Goal: Task Accomplishment & Management: Complete application form

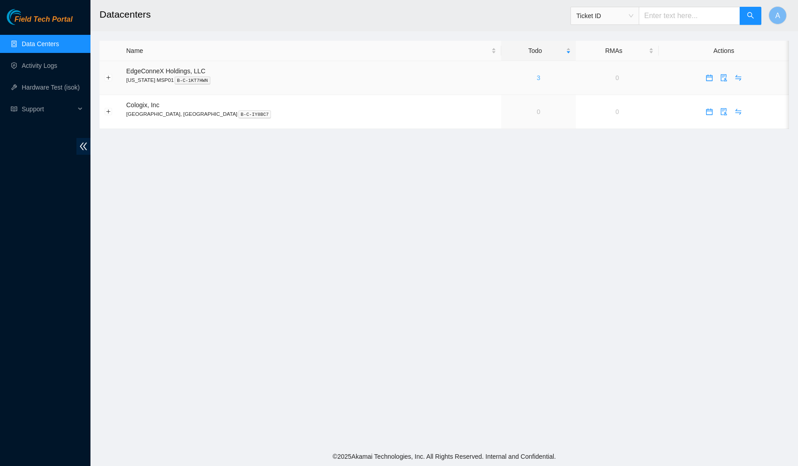
click at [537, 76] on link "3" at bounding box center [539, 77] width 4 height 7
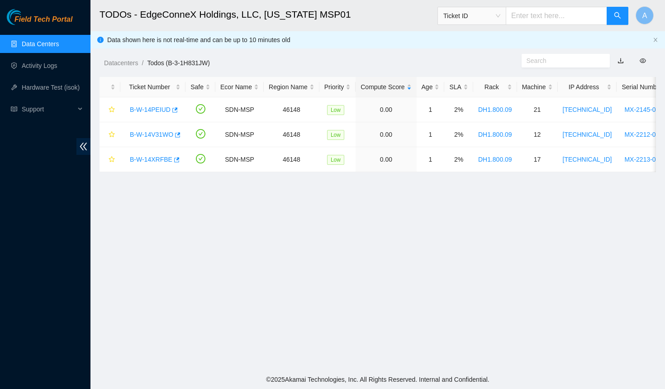
click at [214, 212] on main "TODOs - EdgeConneX Holdings, LLC, Minnesota MSP01 Ticket ID A Data shown here i…" at bounding box center [377, 185] width 575 height 370
click at [181, 133] on icon "button" at bounding box center [177, 134] width 5 height 5
click at [177, 159] on icon "button" at bounding box center [176, 159] width 5 height 5
click at [178, 109] on button "button" at bounding box center [174, 110] width 7 height 14
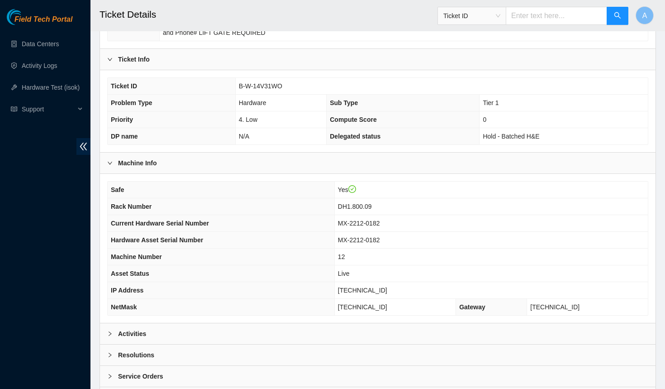
scroll to position [230, 0]
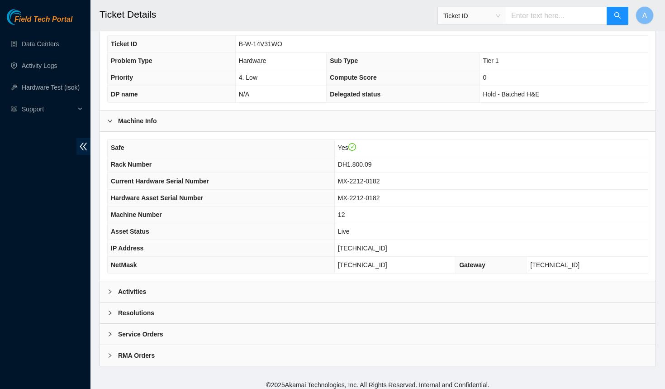
click at [137, 290] on b "Activities" at bounding box center [132, 291] width 28 height 10
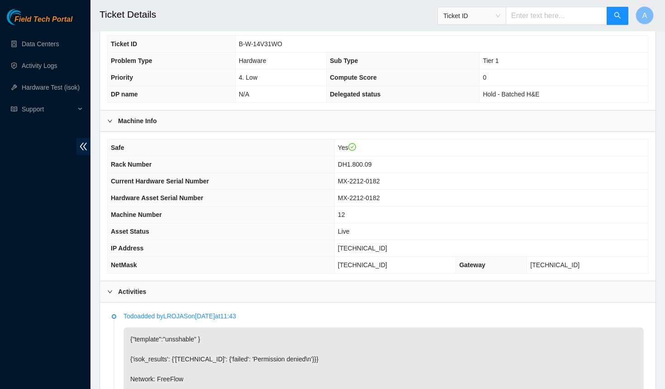
click at [381, 245] on span "23.40.98.207" at bounding box center [362, 247] width 49 height 7
copy span "23.40.98.207"
click at [371, 161] on span "DH1.800.09" at bounding box center [355, 164] width 34 height 7
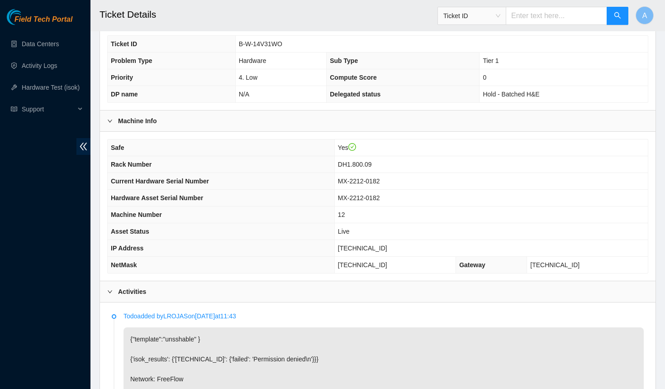
click at [296, 198] on th "Hardware Asset Serial Number" at bounding box center [221, 198] width 227 height 17
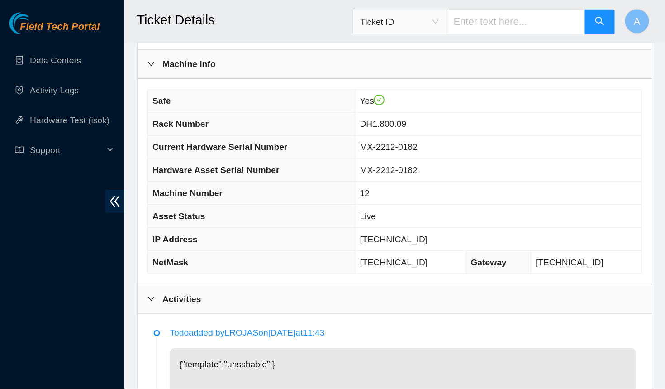
scroll to position [337, 0]
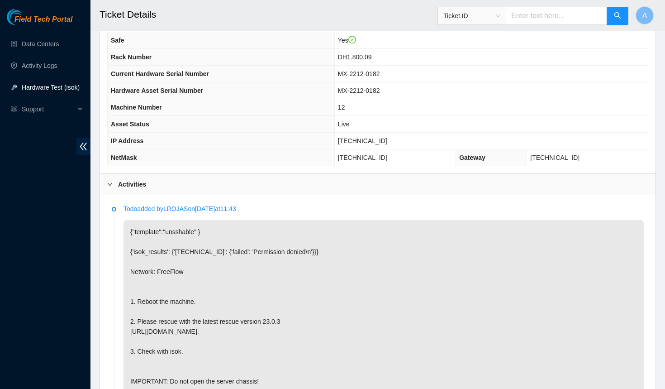
click at [65, 90] on link "Hardware Test (isok)" at bounding box center [51, 87] width 58 height 7
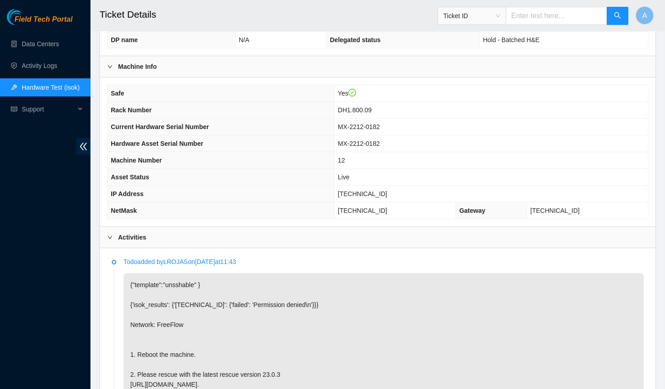
scroll to position [276, 0]
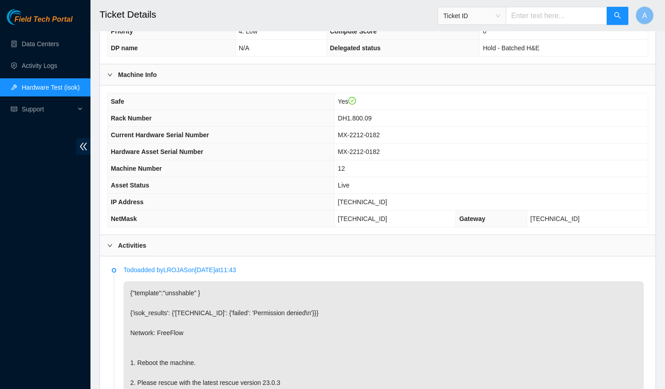
click at [384, 198] on span "[TECHNICAL_ID]" at bounding box center [362, 201] width 49 height 7
copy span "[TECHNICAL_ID]"
click at [261, 147] on th "Hardware Asset Serial Number" at bounding box center [221, 151] width 227 height 17
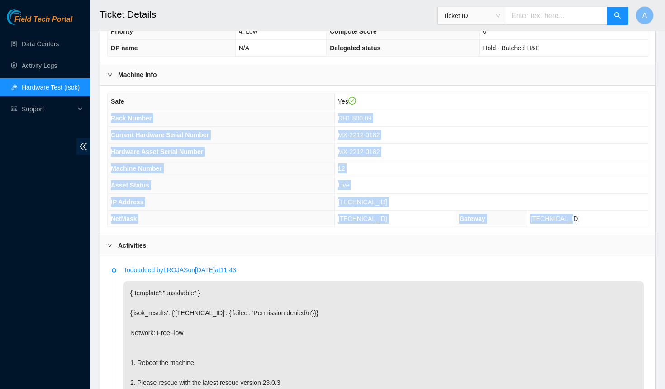
drag, startPoint x: 603, startPoint y: 214, endPoint x: 110, endPoint y: 115, distance: 502.6
click at [110, 115] on tbody "Safe Yes Rack Number DH1.800.09 Current Hardware Serial Number MX-2212-0182 Har…" at bounding box center [378, 159] width 540 height 133
copy tbody "Rack Number DH1.800.09 Current Hardware Serial Number MX-2212-0182 Hardware Ass…"
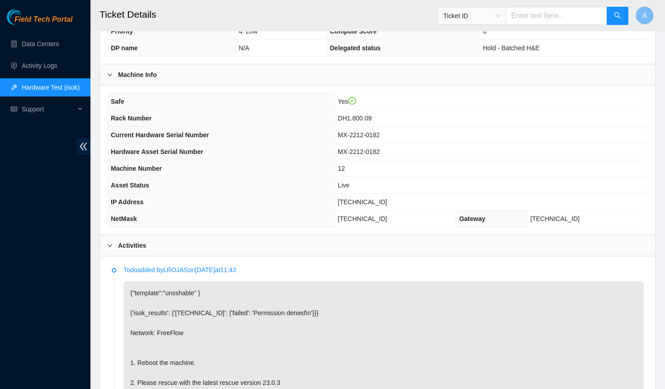
click at [193, 148] on span "Hardware Asset Serial Number" at bounding box center [157, 151] width 92 height 7
click at [149, 235] on div "Activities" at bounding box center [378, 245] width 556 height 21
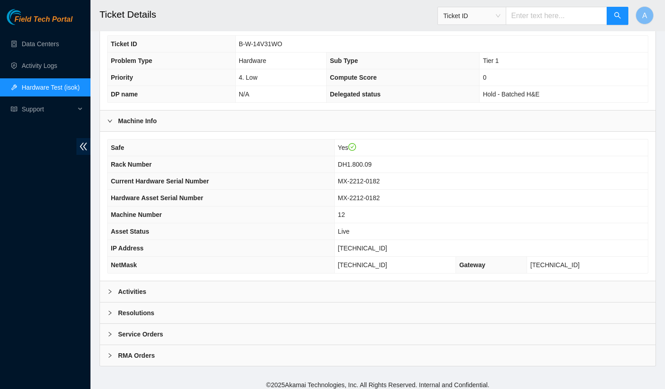
click at [147, 318] on div "Resolutions" at bounding box center [378, 312] width 556 height 21
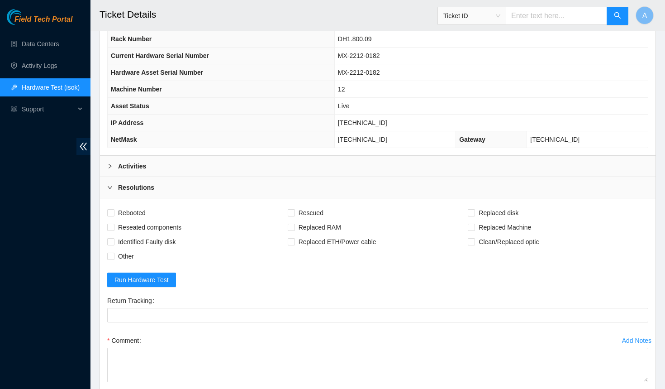
scroll to position [395, 0]
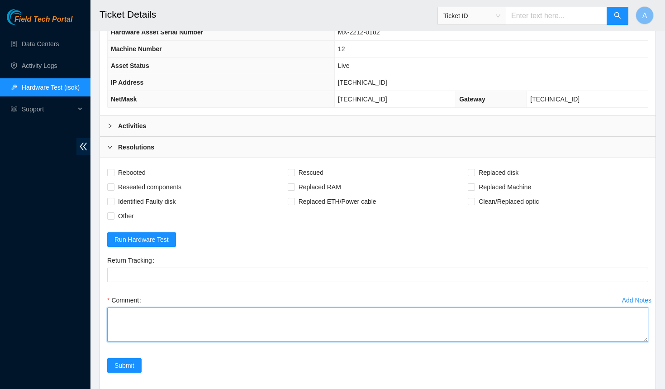
click at [158, 320] on textarea "Comment" at bounding box center [377, 324] width 541 height 34
paste textarea "Rack Number DH1.800.09 Current Hardware Serial Number MX-2212-0182 Hardware Ass…"
type textarea "Reboot, rescue, reboot Configure machine info: Rack Number DH1.800.09 Current H…"
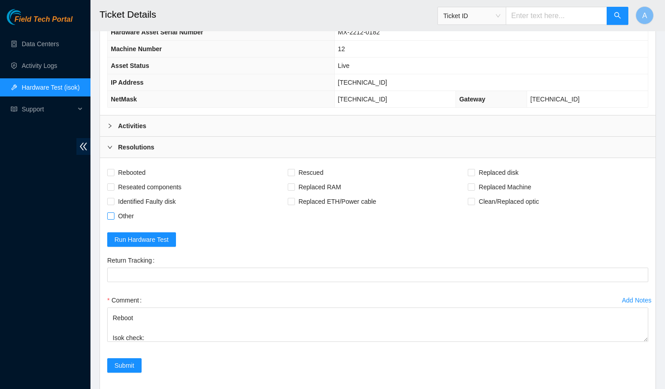
click at [115, 209] on span "Other" at bounding box center [125, 216] width 23 height 14
click at [114, 212] on input "Other" at bounding box center [110, 215] width 6 height 6
checkbox input "true"
click at [128, 185] on span "Reseated components" at bounding box center [149, 187] width 71 height 14
click at [114, 185] on input "Reseated components" at bounding box center [110, 186] width 6 height 6
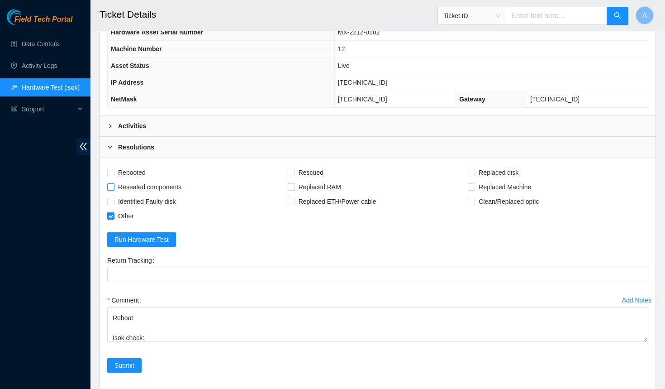
checkbox input "true"
click at [132, 170] on span "Rebooted" at bounding box center [131, 172] width 35 height 14
click at [114, 170] on input "Rebooted" at bounding box center [110, 172] width 6 height 6
checkbox input "true"
click at [304, 169] on span "Rescued" at bounding box center [311, 172] width 32 height 14
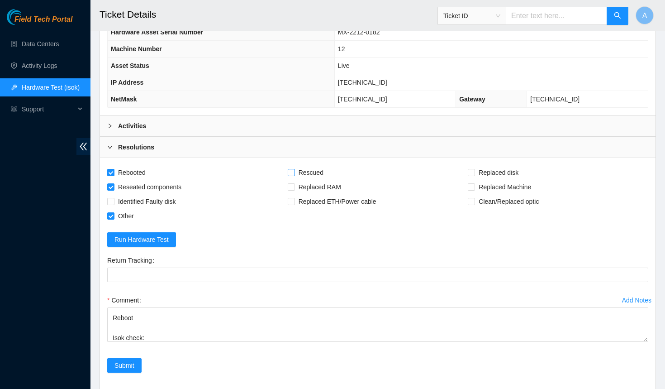
click at [294, 169] on input "Rescued" at bounding box center [291, 172] width 6 height 6
checkbox input "true"
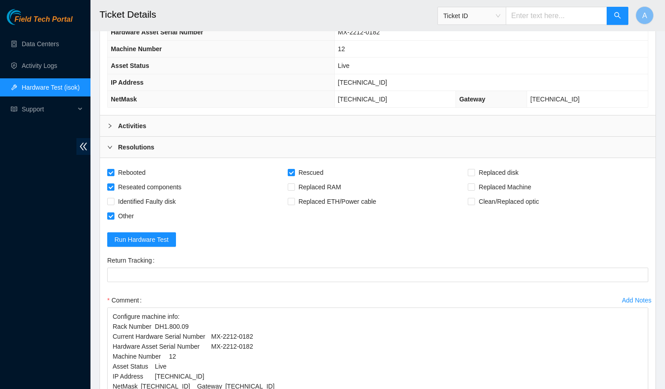
drag, startPoint x: 644, startPoint y: 334, endPoint x: 653, endPoint y: 426, distance: 92.3
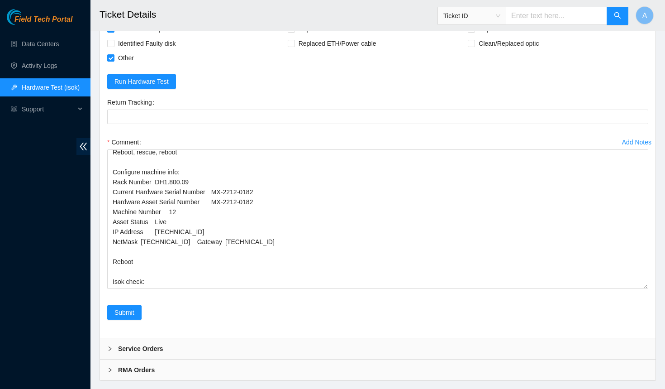
scroll to position [0, 0]
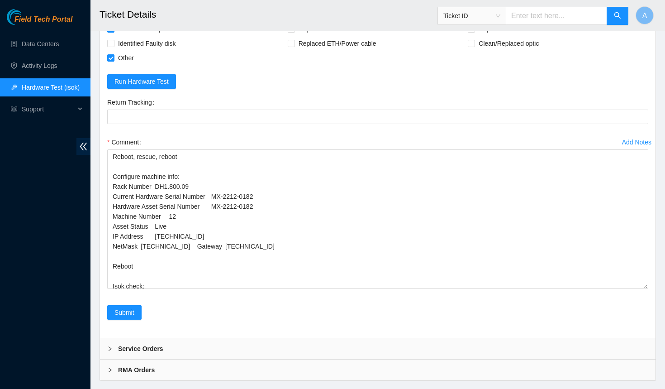
drag, startPoint x: 647, startPoint y: 267, endPoint x: 649, endPoint y: 426, distance: 159.3
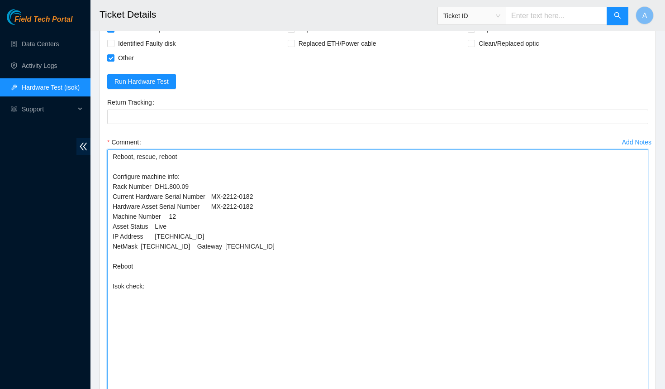
drag, startPoint x: 263, startPoint y: 202, endPoint x: 106, endPoint y: 200, distance: 157.0
click at [106, 200] on div "Add Notes Comment Reboot, rescue, reboot Configure machine info: Rack Number DH…" at bounding box center [378, 292] width 548 height 315
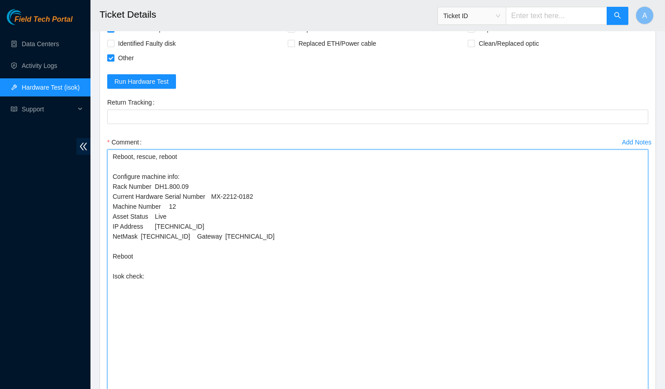
drag, startPoint x: 175, startPoint y: 207, endPoint x: 7, endPoint y: 206, distance: 167.4
click at [7, 206] on section "Field Tech Portal Data Centers Activity Logs Hardware Test (isok) Support Ticke…" at bounding box center [332, 0] width 665 height 1107
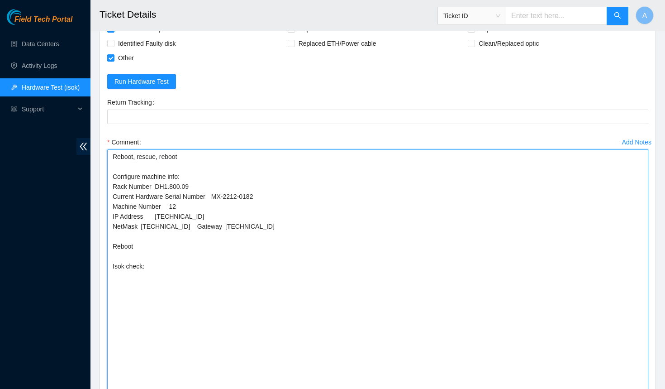
click at [198, 220] on textarea "Reboot, rescue, reboot Configure machine info: Rack Number DH1.800.09 Current H…" at bounding box center [377, 291] width 541 height 284
click at [200, 269] on textarea "Reboot, rescue, reboot Configure machine info: Rack Number DH1.800.09 Current H…" at bounding box center [377, 291] width 541 height 284
paste textarea "23.40.98.207 : passed: ok"
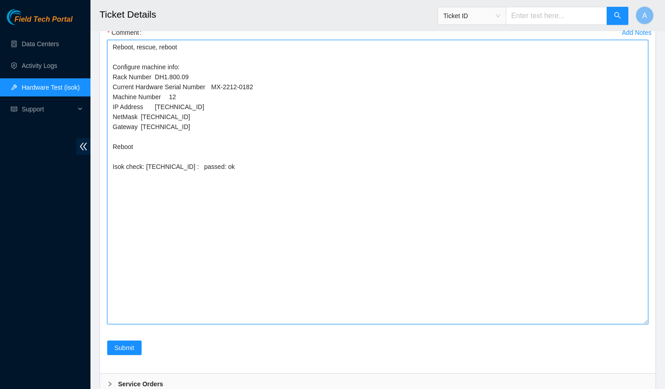
scroll to position [675, 0]
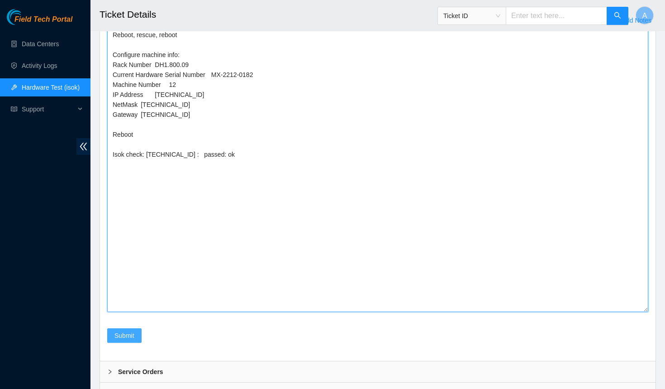
type textarea "Reboot, rescue, reboot Configure machine info: Rack Number DH1.800.09 Current H…"
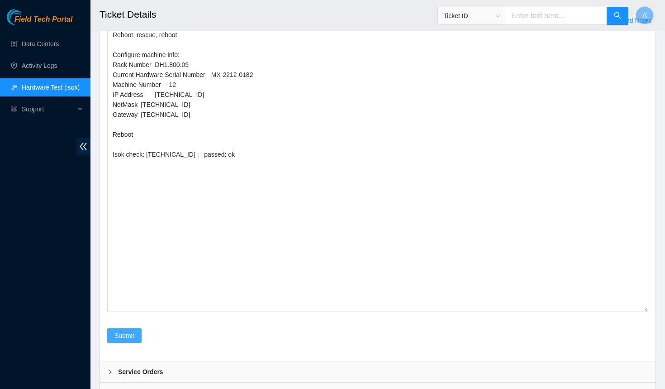
click at [129, 330] on span "Submit" at bounding box center [124, 335] width 20 height 10
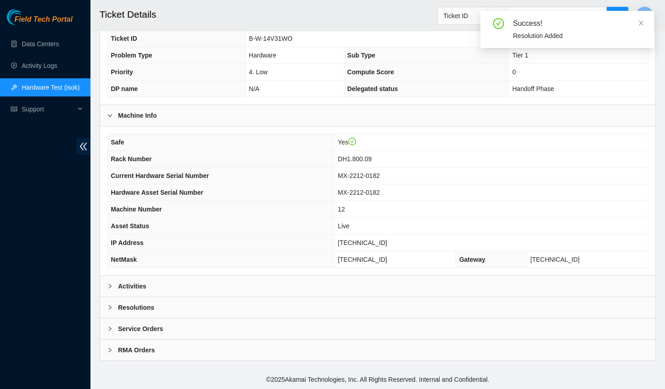
scroll to position [230, 0]
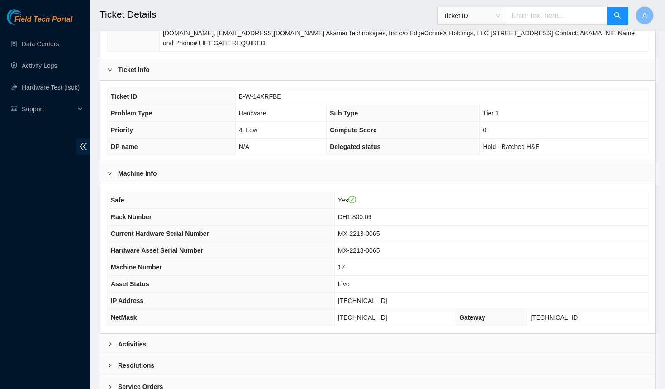
scroll to position [230, 0]
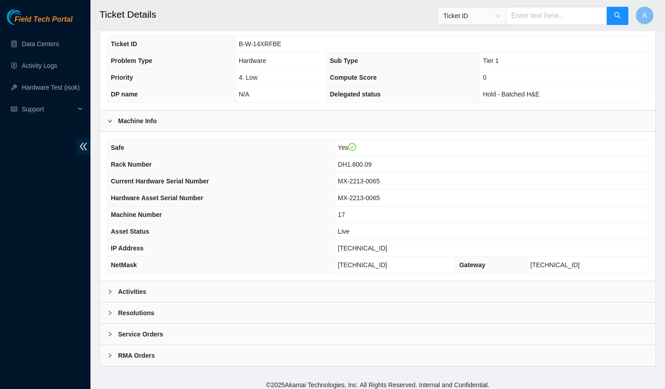
click at [144, 293] on div "Activities" at bounding box center [378, 291] width 556 height 21
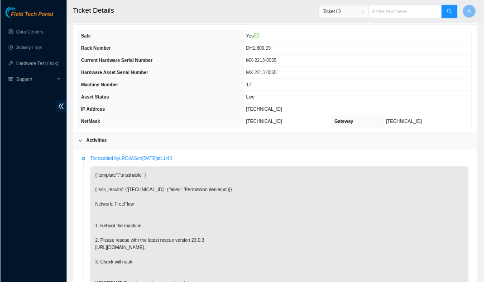
scroll to position [328, 0]
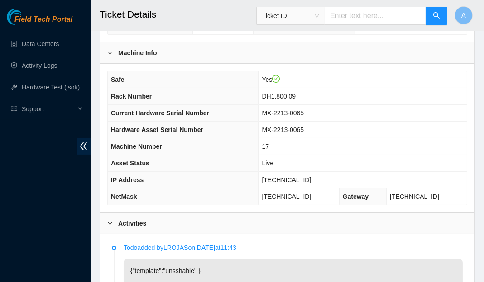
click at [266, 186] on td "23.40.98.212" at bounding box center [362, 180] width 208 height 17
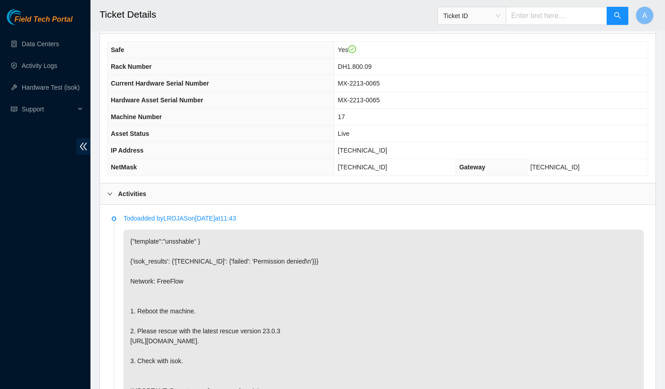
click at [374, 147] on span "[TECHNICAL_ID]" at bounding box center [362, 150] width 49 height 7
copy span "[TECHNICAL_ID]"
click at [159, 188] on div "Activities" at bounding box center [378, 193] width 556 height 21
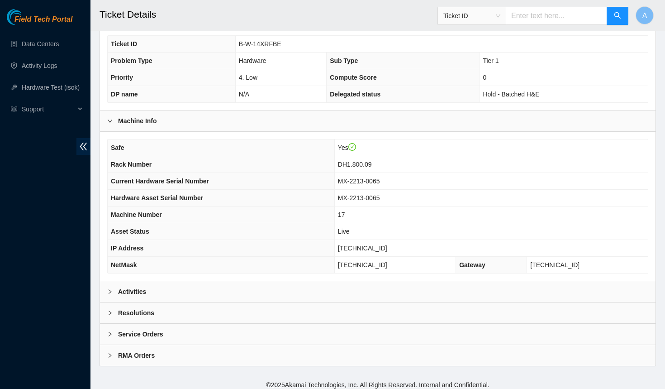
click at [155, 308] on div "Resolutions" at bounding box center [378, 312] width 556 height 21
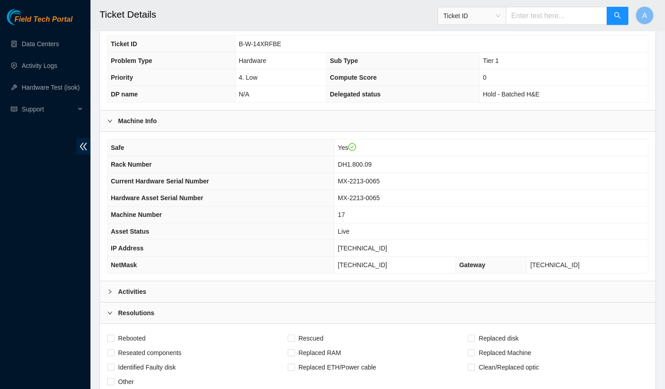
scroll to position [389, 0]
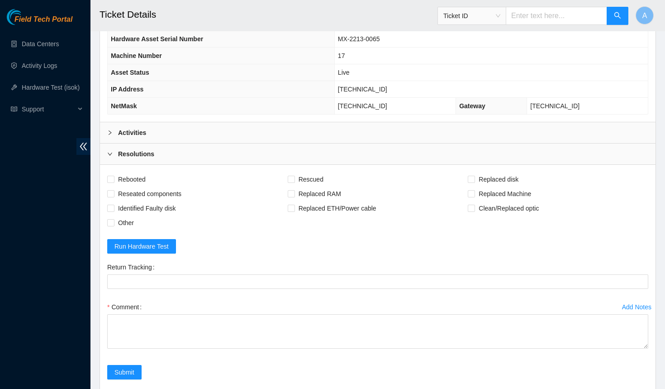
click at [165, 292] on div "Return Tracking" at bounding box center [378, 280] width 548 height 40
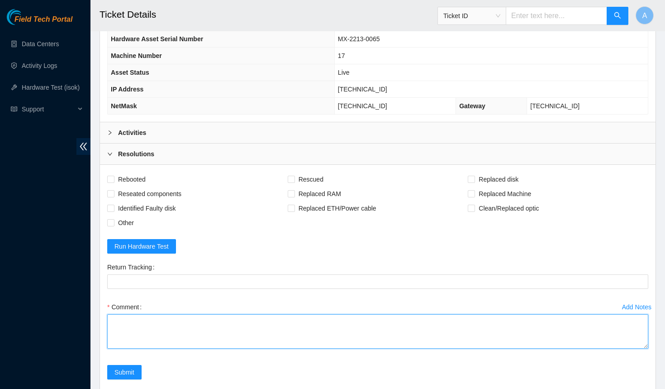
click at [171, 316] on textarea "Comment" at bounding box center [377, 331] width 541 height 34
paste textarea "23.40.98.212 : passed: ok"
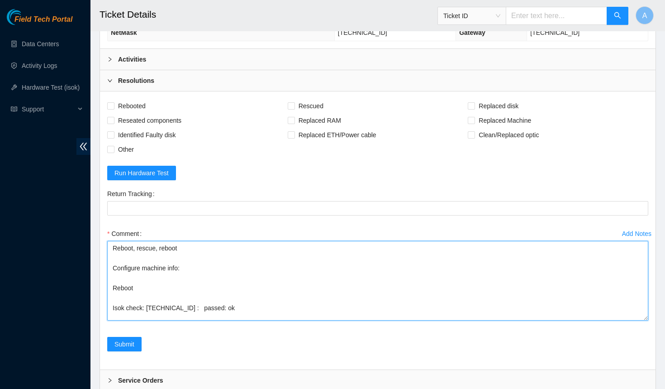
scroll to position [0, 0]
drag, startPoint x: 646, startPoint y: 264, endPoint x: 652, endPoint y: 426, distance: 162.1
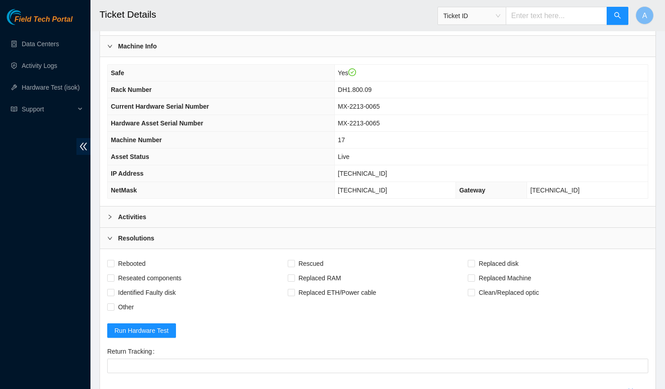
scroll to position [260, 0]
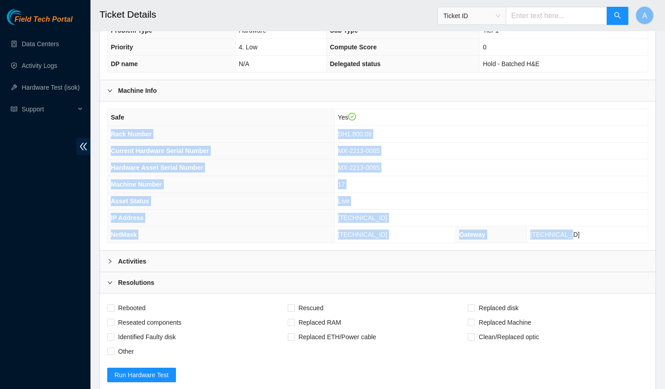
drag, startPoint x: 594, startPoint y: 230, endPoint x: 112, endPoint y: 130, distance: 492.4
click at [112, 130] on tbody "Safe Yes Rack Number DH1.800.09 Current Hardware Serial Number MX-2213-0065 Har…" at bounding box center [378, 175] width 540 height 133
copy tbody "Rack Number DH1.800.09 Current Hardware Serial Number MX-2213-0065 Hardware Ass…"
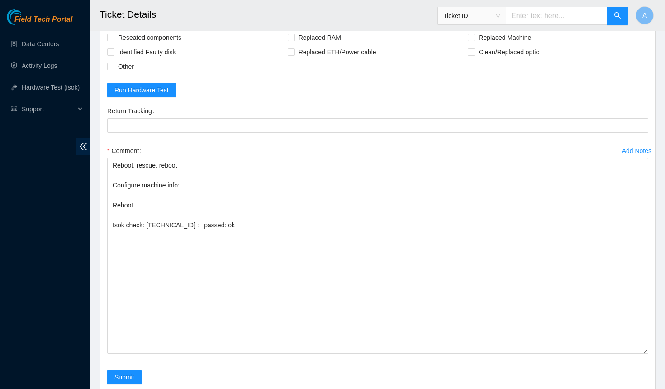
scroll to position [580, 0]
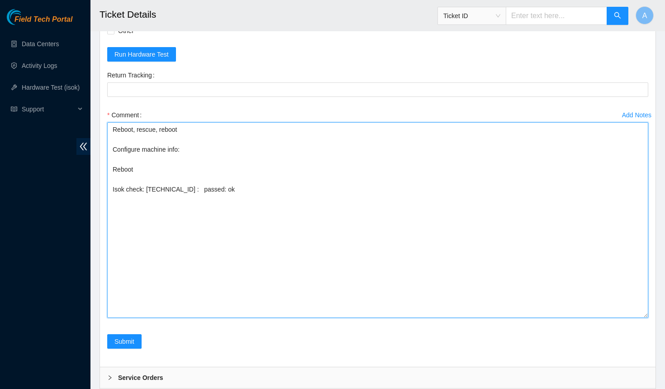
click at [194, 144] on textarea "Reboot, rescue, reboot Configure machine info: Reboot Isok check: 23.40.98.212 …" at bounding box center [377, 219] width 541 height 195
paste textarea "Rack Number DH1.800.09 Current Hardware Serial Number MX-2213-0065 Hardware Ass…"
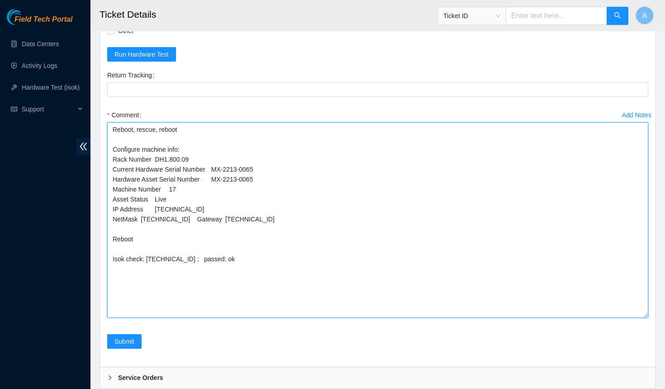
drag, startPoint x: 263, startPoint y: 176, endPoint x: 77, endPoint y: 176, distance: 185.9
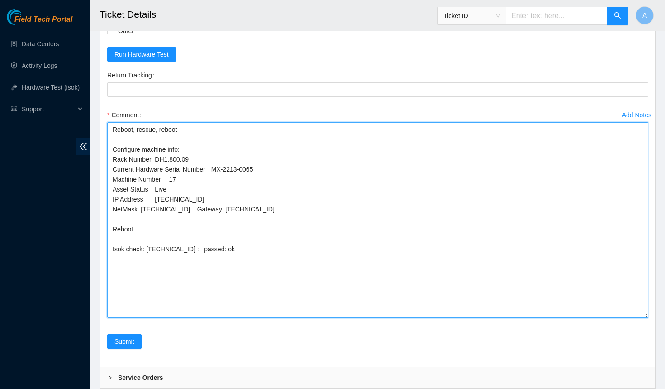
drag, startPoint x: 180, startPoint y: 181, endPoint x: 47, endPoint y: 181, distance: 132.6
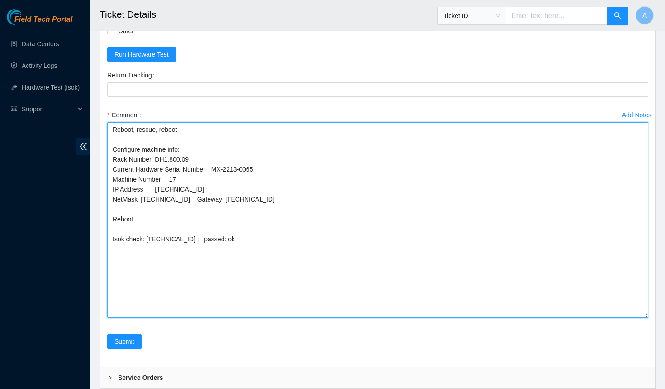
click at [198, 192] on textarea "Reboot, rescue, reboot Configure machine info: Rack Number DH1.800.09 Current H…" at bounding box center [377, 219] width 541 height 195
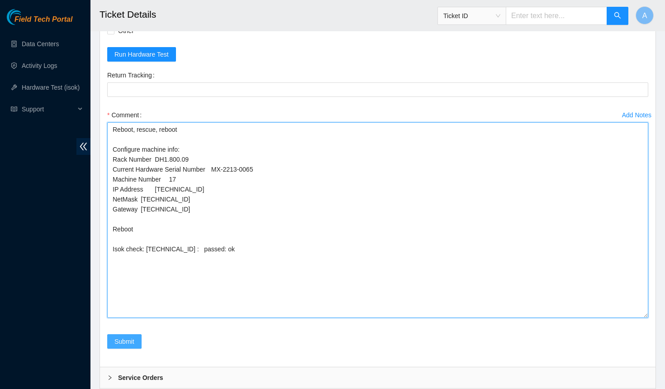
type textarea "Reboot, rescue, reboot Configure machine info: Rack Number DH1.800.09 Current H…"
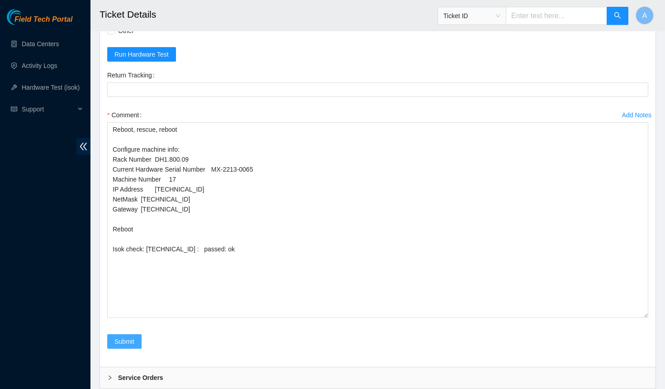
click at [130, 336] on span "Submit" at bounding box center [124, 341] width 20 height 10
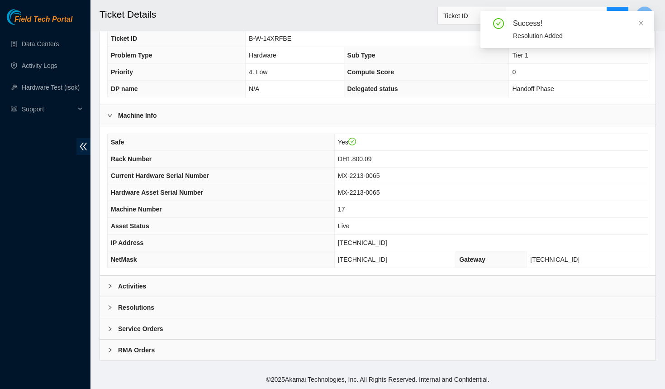
scroll to position [230, 0]
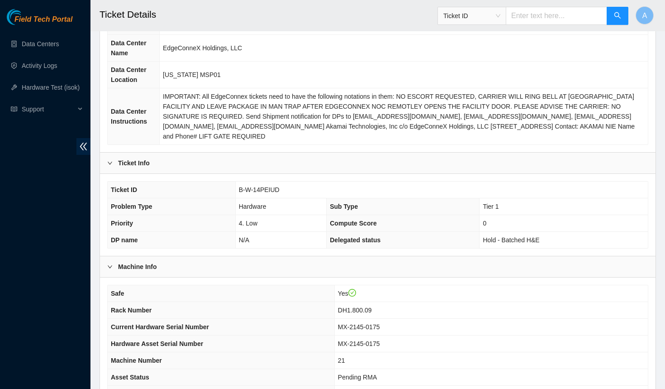
scroll to position [230, 0]
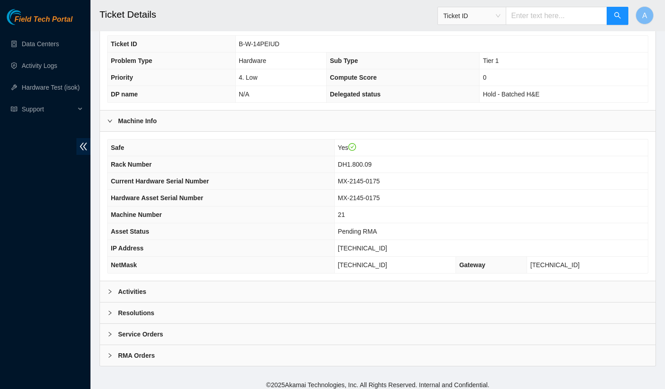
click at [135, 286] on b "Activities" at bounding box center [132, 291] width 28 height 10
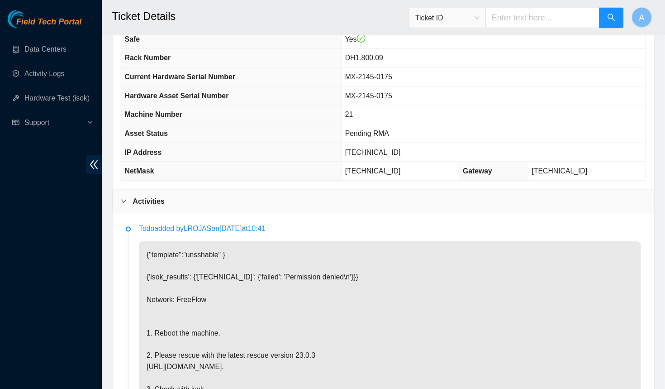
scroll to position [342, 0]
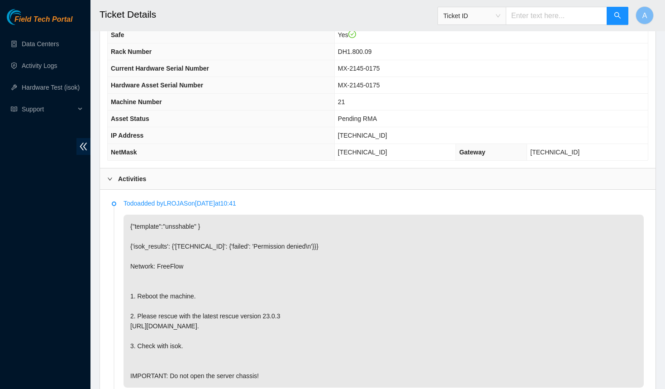
click at [381, 132] on span "[TECHNICAL_ID]" at bounding box center [362, 135] width 49 height 7
copy span "[TECHNICAL_ID]"
click at [189, 168] on div "Activities" at bounding box center [378, 178] width 556 height 21
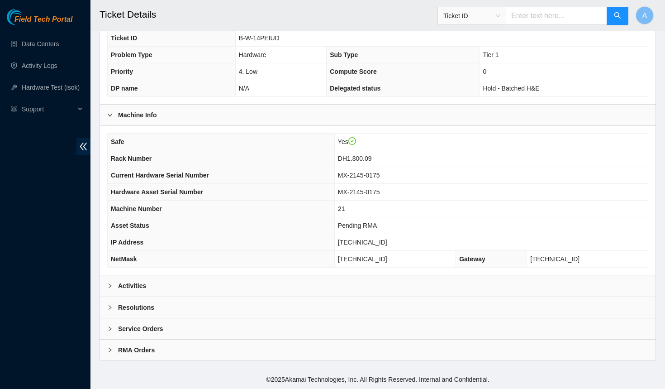
scroll to position [230, 0]
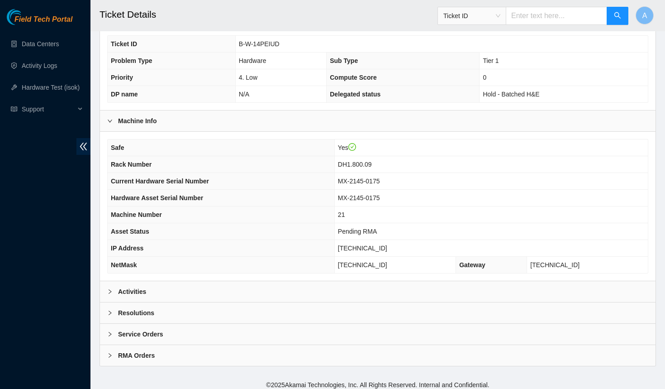
click at [185, 305] on div "Resolutions" at bounding box center [378, 312] width 556 height 21
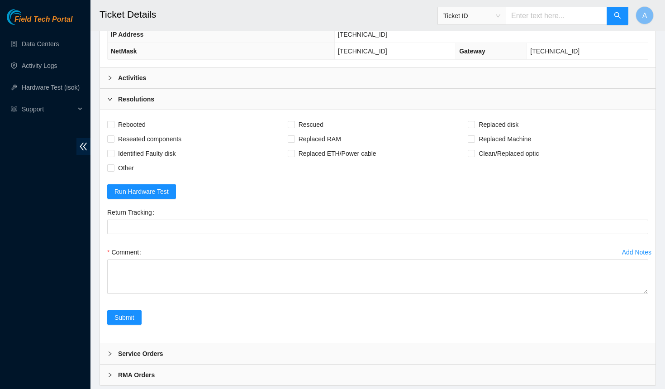
scroll to position [462, 0]
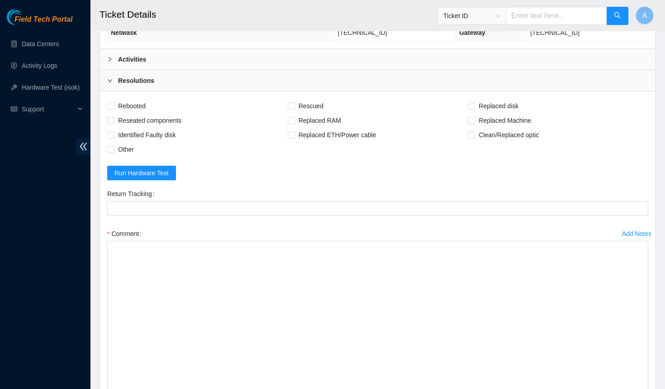
drag, startPoint x: 645, startPoint y: 264, endPoint x: 645, endPoint y: 426, distance: 162.0
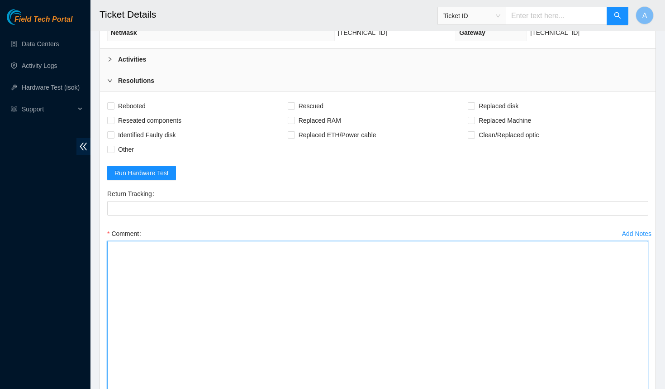
click at [410, 300] on textarea "Comment" at bounding box center [377, 339] width 541 height 196
paste textarea "23.40.98.216 : passed: ok"
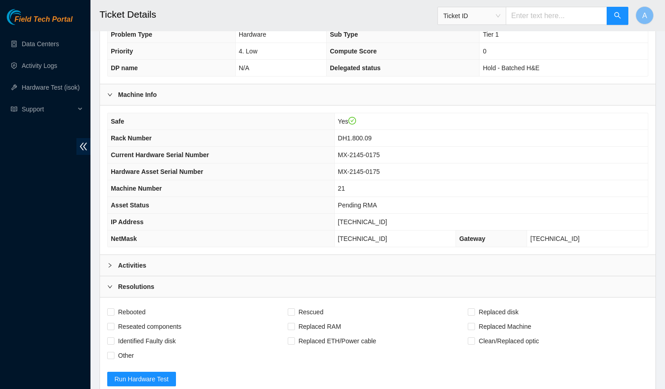
scroll to position [238, 0]
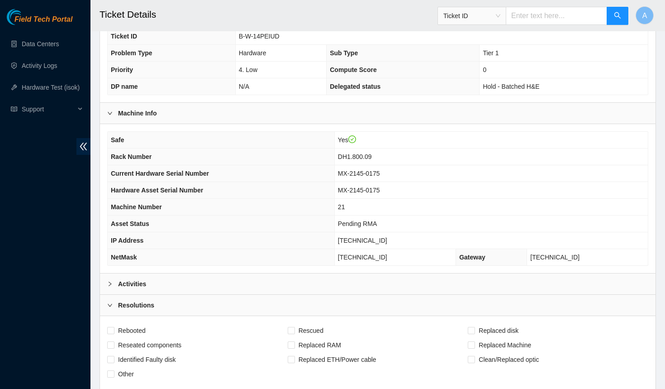
type textarea "Reboot, rescue, reboot Configure machine info: Reboot Isok check: 23.40.98.216 …"
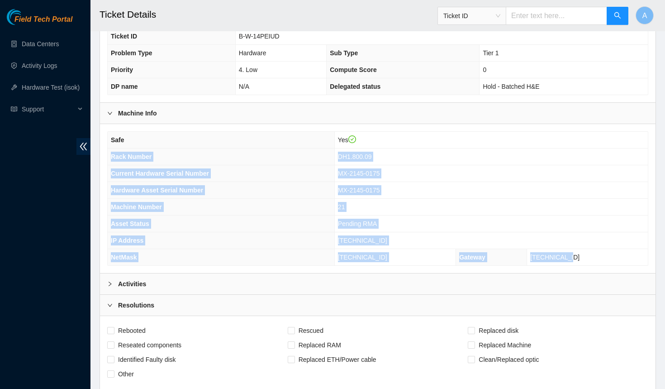
drag, startPoint x: 595, startPoint y: 254, endPoint x: 109, endPoint y: 153, distance: 495.9
click at [109, 153] on tbody "Safe Yes Rack Number DH1.800.09 Current Hardware Serial Number MX-2145-0175 Har…" at bounding box center [378, 198] width 540 height 133
copy tbody "Rack Number DH1.800.09 Current Hardware Serial Number MX-2145-0175 Hardware Ass…"
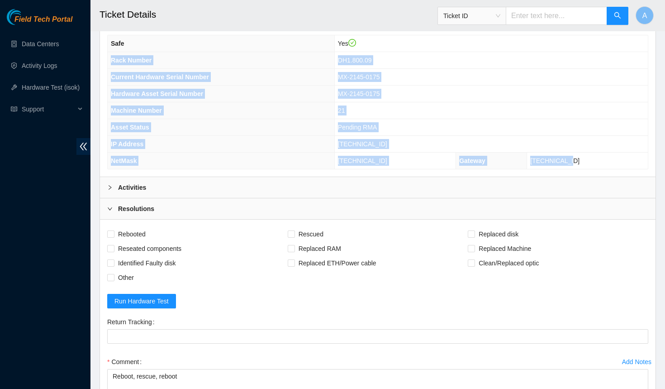
scroll to position [341, 0]
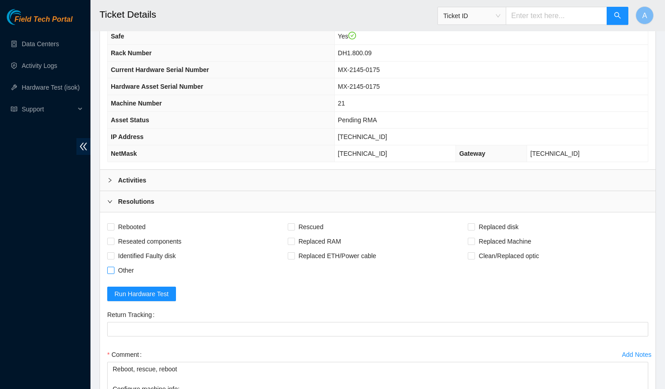
click at [121, 266] on span "Other" at bounding box center [125, 270] width 23 height 14
click at [114, 266] on input "Other" at bounding box center [110, 269] width 6 height 6
checkbox input "true"
click at [125, 235] on span "Reseated components" at bounding box center [149, 241] width 71 height 14
click at [114, 238] on input "Reseated components" at bounding box center [110, 241] width 6 height 6
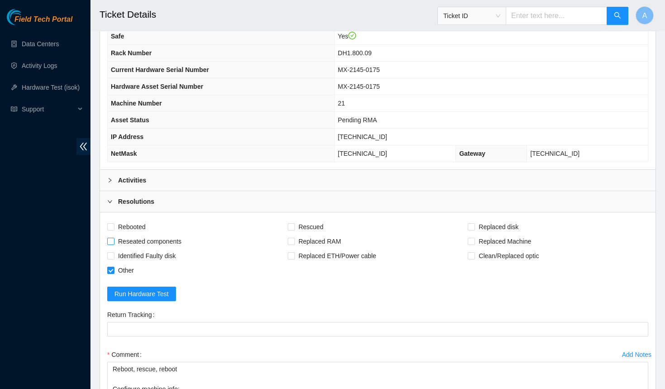
checkbox input "true"
click at [128, 222] on span "Rebooted" at bounding box center [131, 226] width 35 height 14
click at [114, 223] on input "Rebooted" at bounding box center [110, 226] width 6 height 6
checkbox input "true"
click at [293, 223] on input "Rescued" at bounding box center [291, 226] width 6 height 6
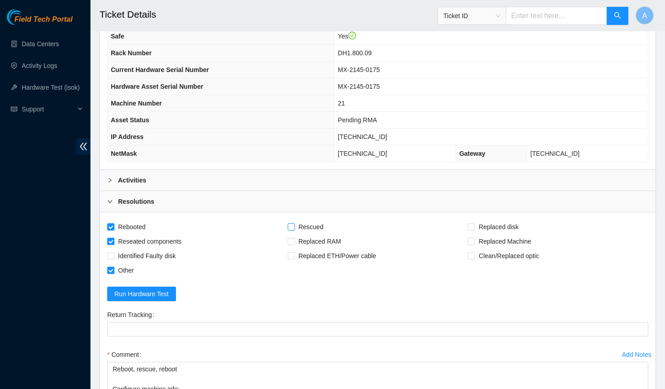
checkbox input "true"
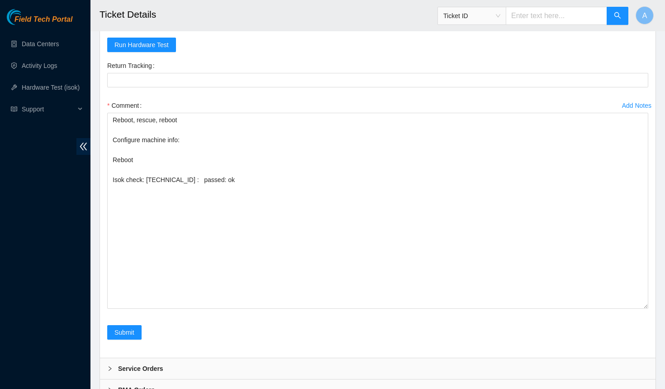
scroll to position [624, 0]
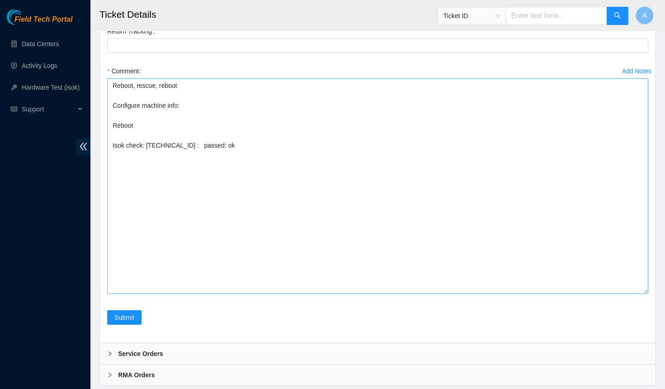
drag, startPoint x: 643, startPoint y: 266, endPoint x: 643, endPoint y: 287, distance: 20.8
click at [643, 287] on textarea "Reboot, rescue, reboot Configure machine info: Reboot Isok check: 23.40.98.216 …" at bounding box center [377, 185] width 541 height 215
click at [195, 100] on textarea "Reboot, rescue, reboot Configure machine info: Reboot Isok check: 23.40.98.216 …" at bounding box center [377, 186] width 541 height 217
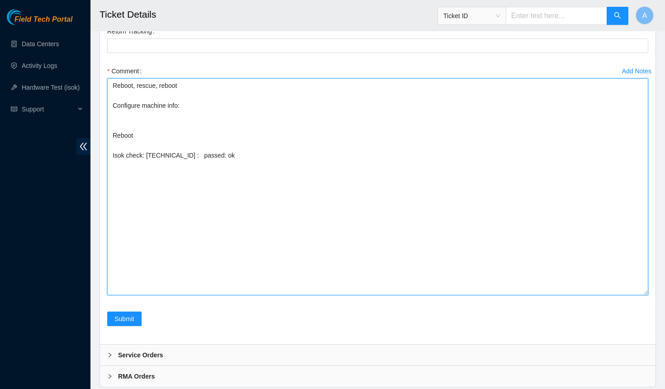
paste textarea "Rack Number DH1.800.09 Current Hardware Serial Number MX-2145-0175 Hardware Ass…"
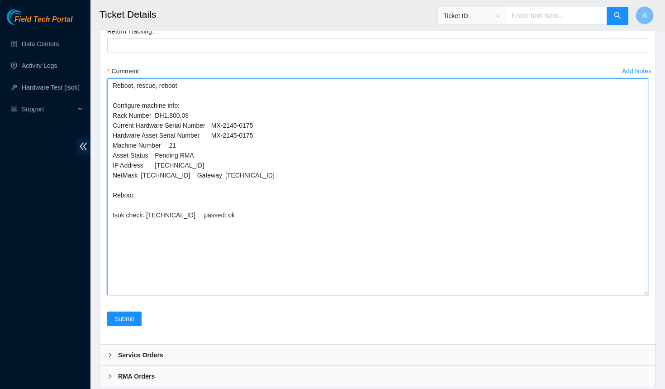
drag, startPoint x: 263, startPoint y: 126, endPoint x: 25, endPoint y: 127, distance: 238.0
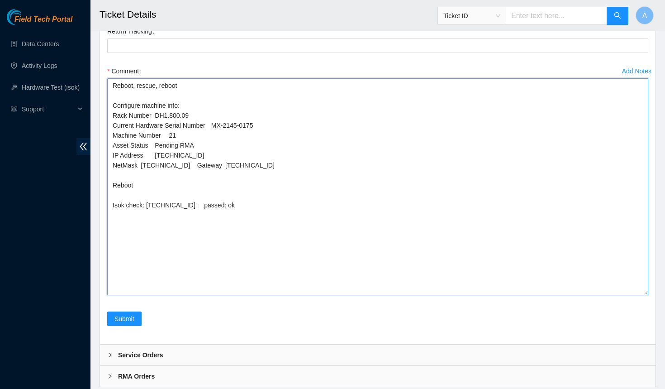
drag, startPoint x: 201, startPoint y: 138, endPoint x: 69, endPoint y: 138, distance: 132.6
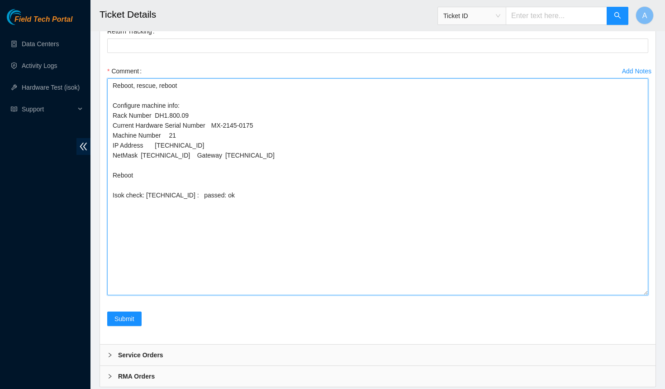
click at [198, 148] on textarea "Reboot, rescue, reboot Configure machine info: Rack Number DH1.800.09 Current H…" at bounding box center [377, 186] width 541 height 217
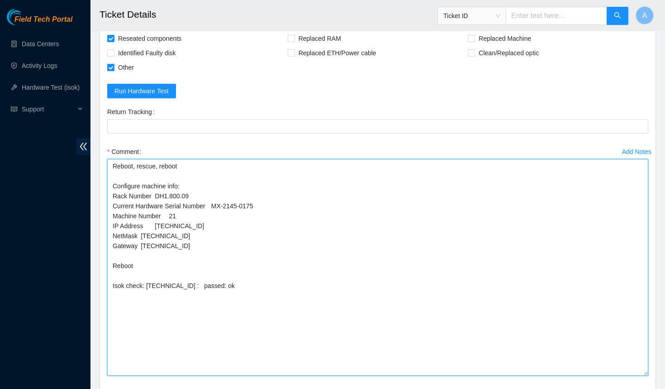
scroll to position [613, 0]
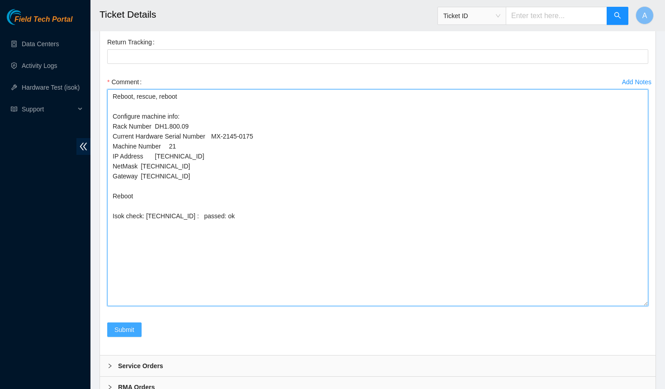
type textarea "Reboot, rescue, reboot Configure machine info: Rack Number DH1.800.09 Current H…"
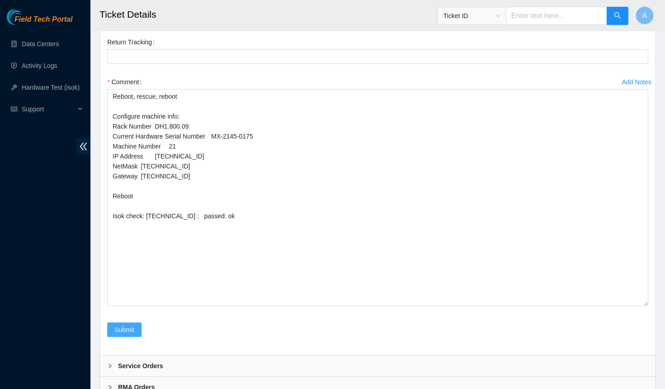
click at [121, 325] on span "Submit" at bounding box center [124, 329] width 20 height 10
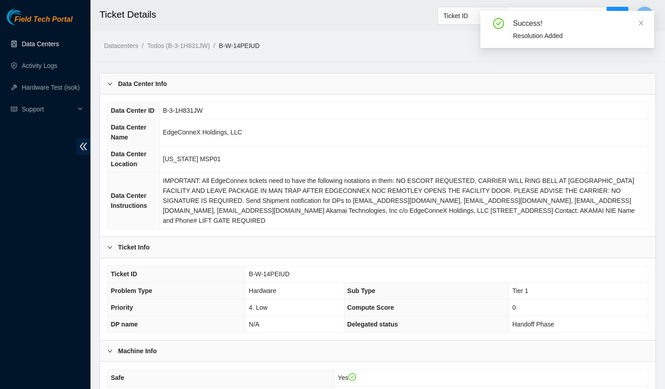
click at [42, 42] on link "Data Centers" at bounding box center [40, 43] width 37 height 7
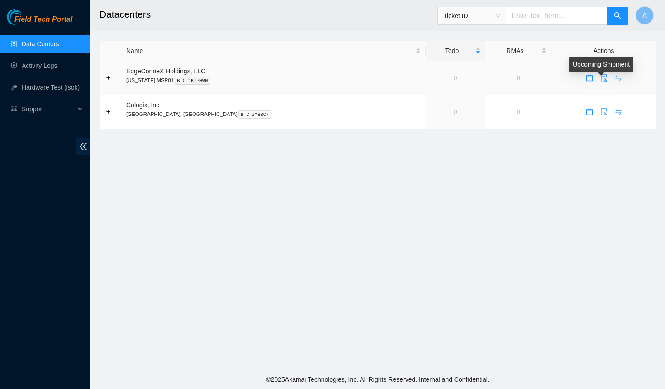
click at [615, 80] on icon "swap" at bounding box center [618, 78] width 6 height 6
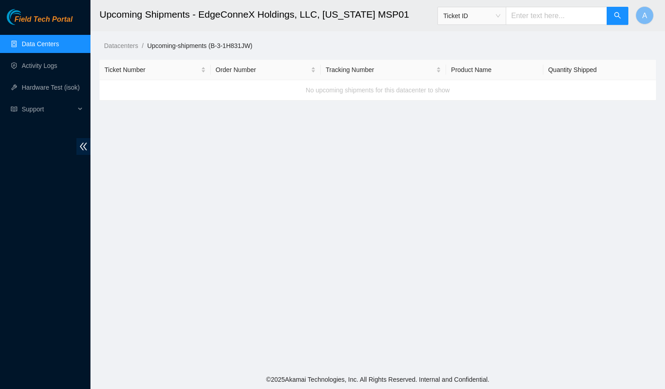
click at [56, 40] on link "Data Centers" at bounding box center [40, 43] width 37 height 7
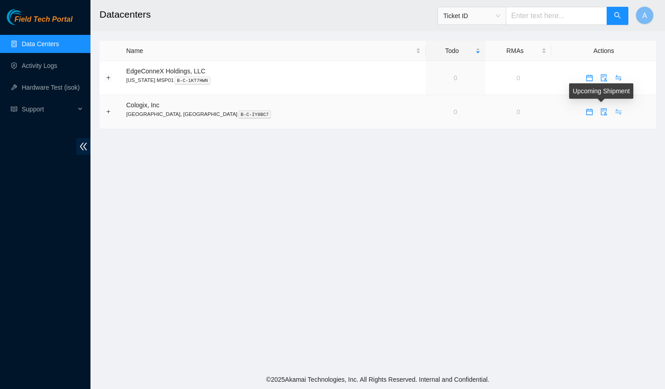
click at [615, 112] on icon "swap" at bounding box center [618, 112] width 6 height 6
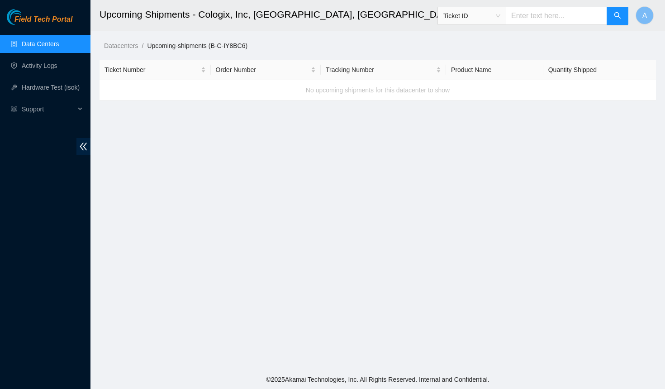
click at [30, 43] on link "Data Centers" at bounding box center [40, 43] width 37 height 7
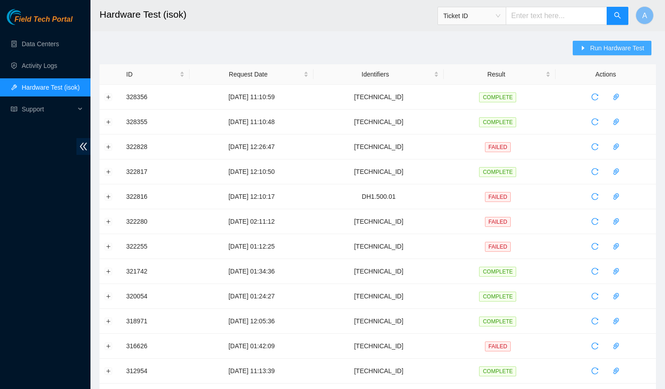
click at [584, 41] on button "Run Hardware Test" at bounding box center [612, 48] width 79 height 14
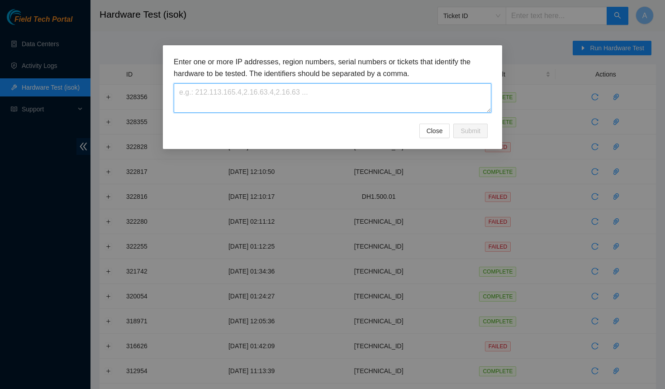
click at [324, 104] on textarea at bounding box center [333, 97] width 318 height 29
paste textarea "[TECHNICAL_ID]"
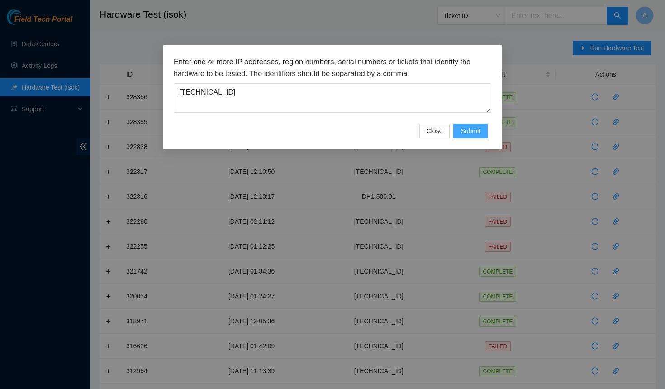
click at [470, 133] on span "Submit" at bounding box center [471, 131] width 20 height 10
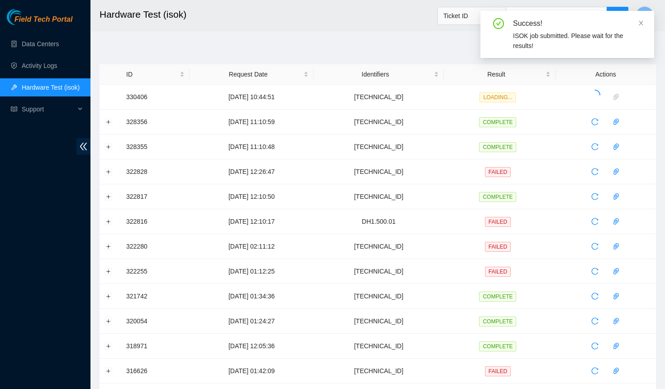
click at [645, 21] on div "Success! ISOK job submitted. Please wait for the results!" at bounding box center [567, 34] width 174 height 47
click at [641, 21] on icon "close" at bounding box center [641, 23] width 6 height 6
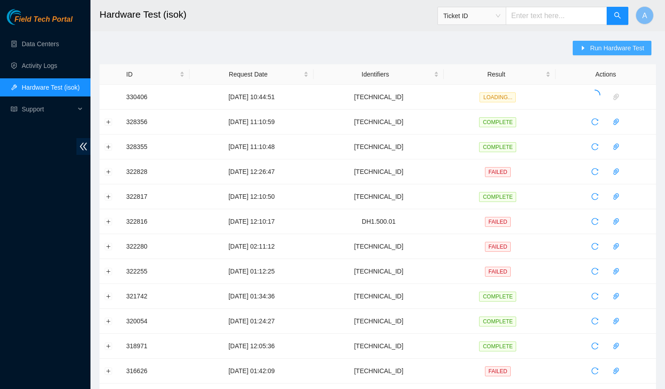
click at [581, 50] on icon "caret-right" at bounding box center [583, 48] width 6 height 6
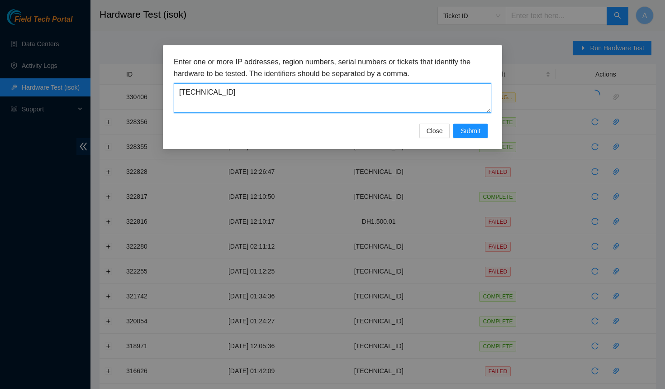
click at [347, 95] on textarea "[TECHNICAL_ID]" at bounding box center [333, 97] width 318 height 29
paste textarea "12"
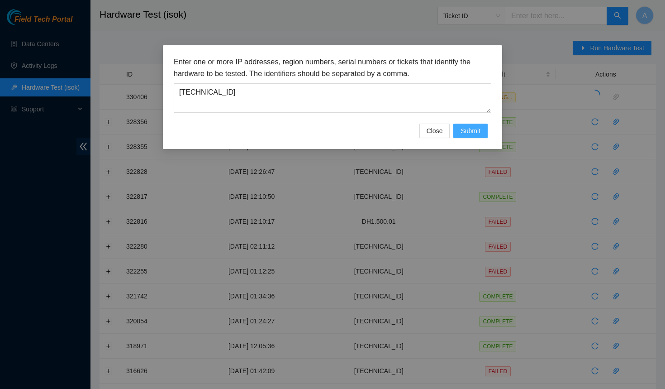
click at [479, 132] on span "Submit" at bounding box center [471, 131] width 20 height 10
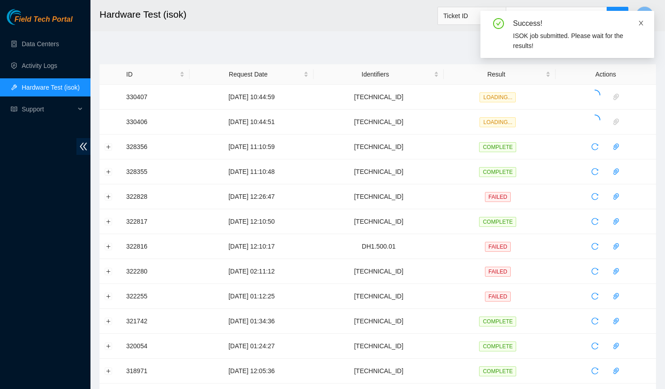
click at [640, 23] on icon "close" at bounding box center [641, 23] width 6 height 6
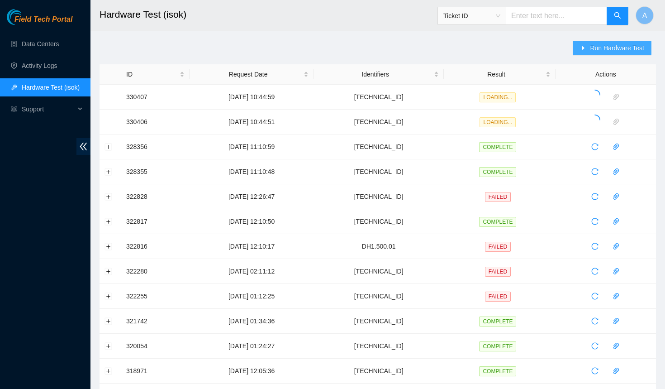
click at [618, 45] on span "Run Hardware Test" at bounding box center [617, 48] width 54 height 10
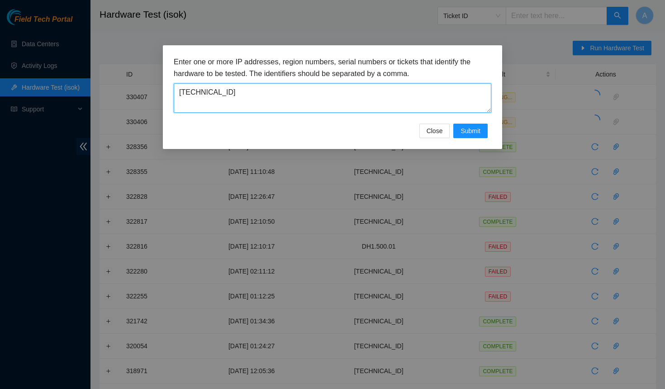
click at [223, 100] on textarea "23.40.98.212" at bounding box center [333, 97] width 318 height 29
paste textarea "6"
type textarea "23.40.98.216"
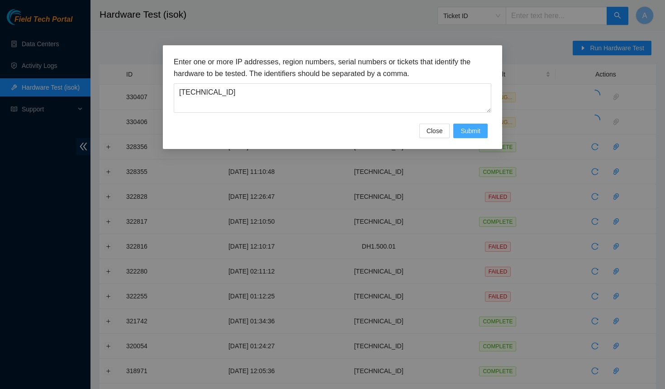
click at [468, 126] on span "Submit" at bounding box center [471, 131] width 20 height 10
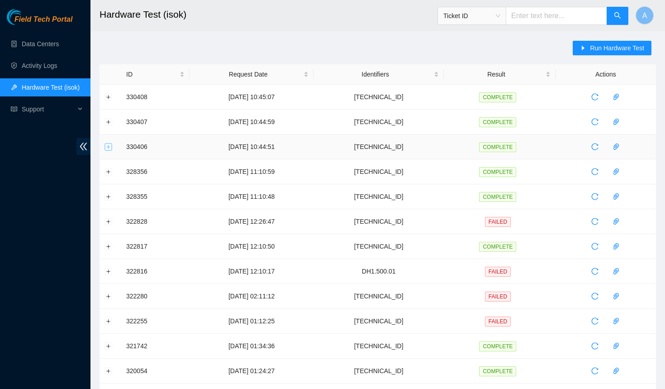
click at [108, 145] on button "Expand row" at bounding box center [108, 146] width 7 height 7
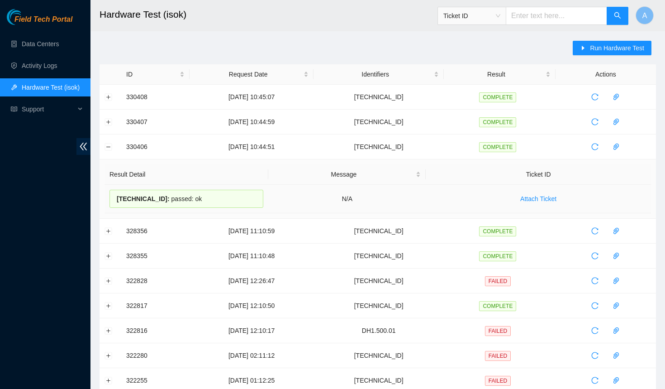
click at [163, 198] on span "23.40.98.207 :" at bounding box center [143, 198] width 53 height 7
copy div "23.40.98.207 : passed: ok"
click at [110, 122] on button "Expand row" at bounding box center [108, 121] width 7 height 7
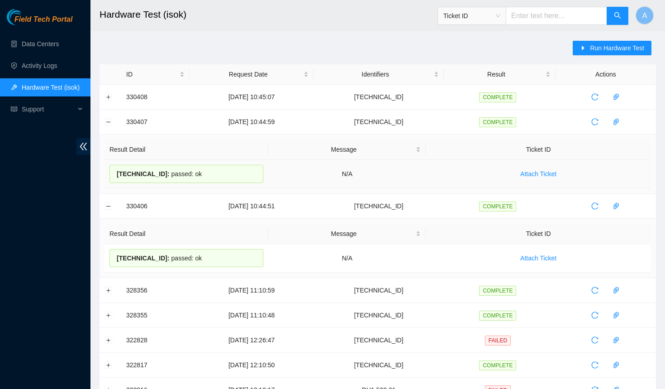
click at [161, 171] on span "23.40.98.212 :" at bounding box center [143, 173] width 53 height 7
copy div "23.40.98.212 : passed: ok"
click at [107, 98] on button "Expand row" at bounding box center [108, 96] width 7 height 7
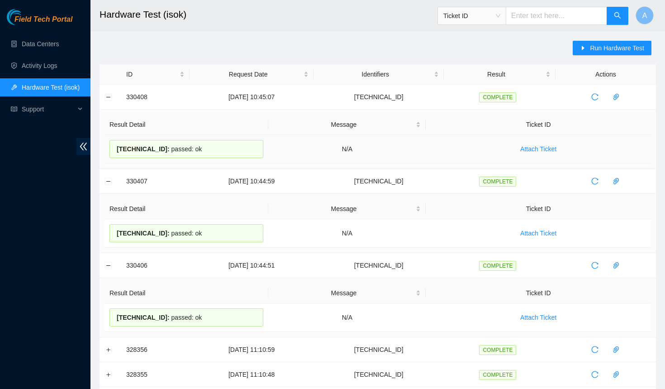
click at [150, 145] on span "23.40.98.216 :" at bounding box center [143, 148] width 53 height 7
copy div "23.40.98.216 : passed: ok"
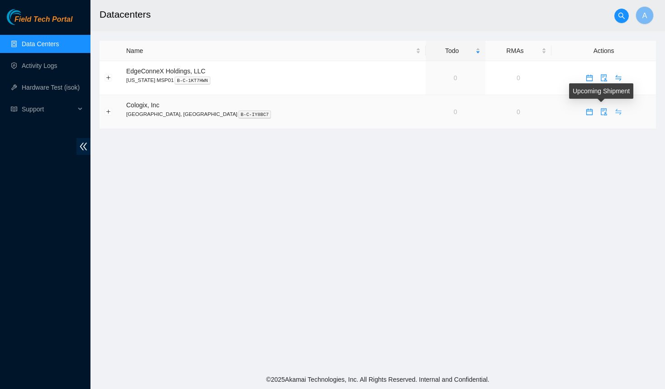
click at [532, 111] on icon "swap" at bounding box center [618, 111] width 7 height 7
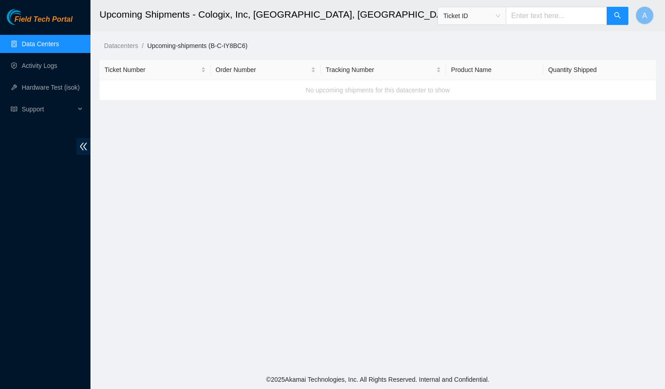
click at [27, 47] on link "Data Centers" at bounding box center [40, 43] width 37 height 7
